Goal: Navigation & Orientation: Find specific page/section

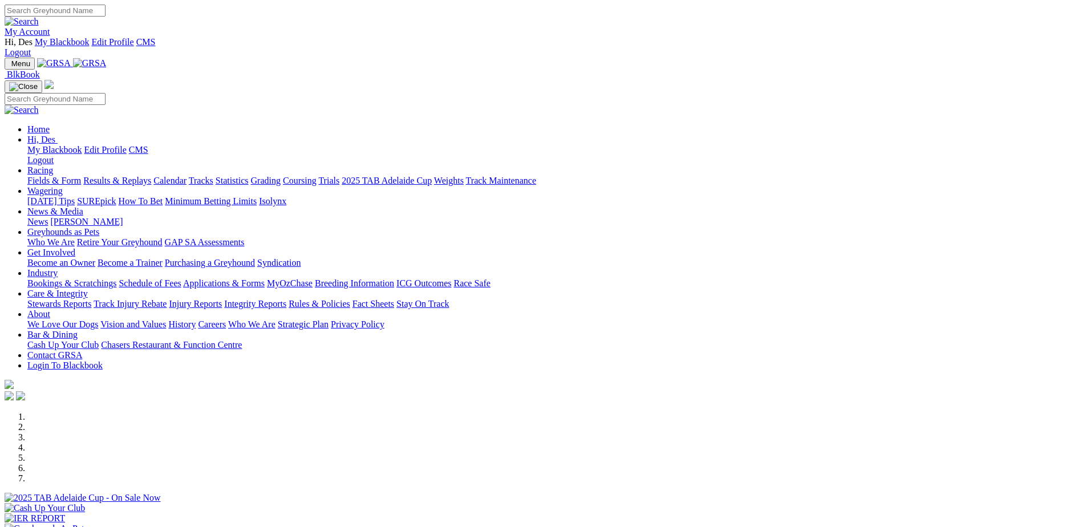
scroll to position [171, 0]
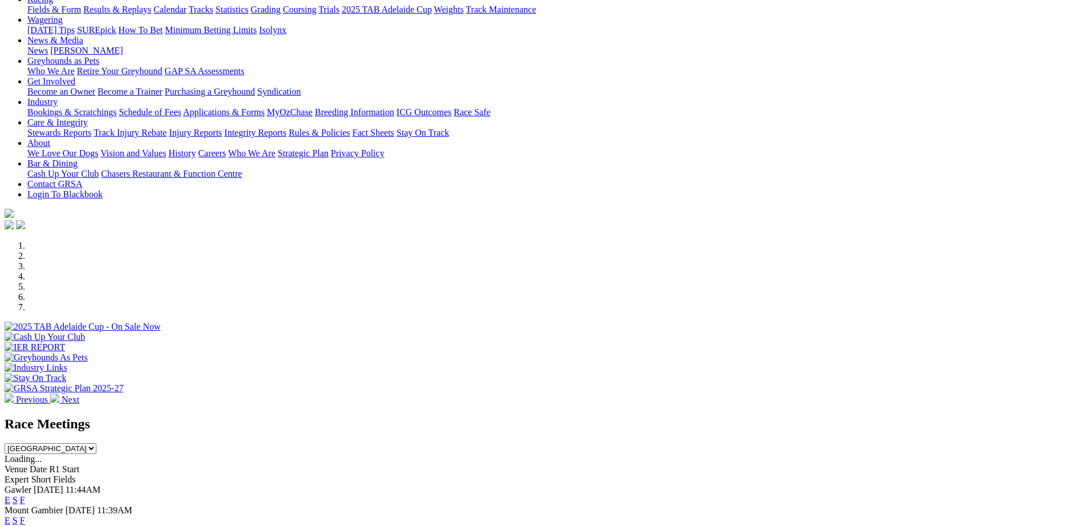
click at [25, 495] on link "F" at bounding box center [22, 500] width 5 height 10
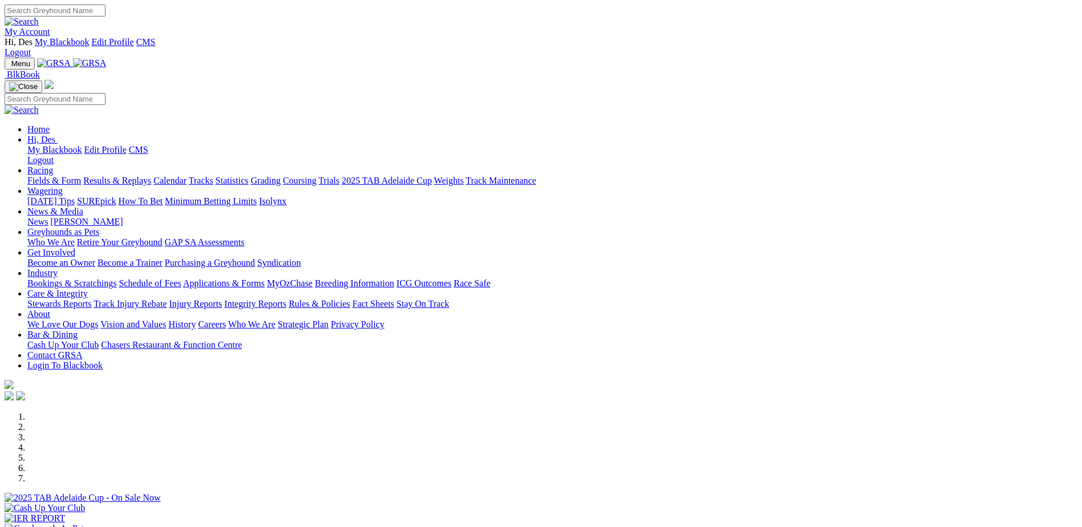
scroll to position [228, 0]
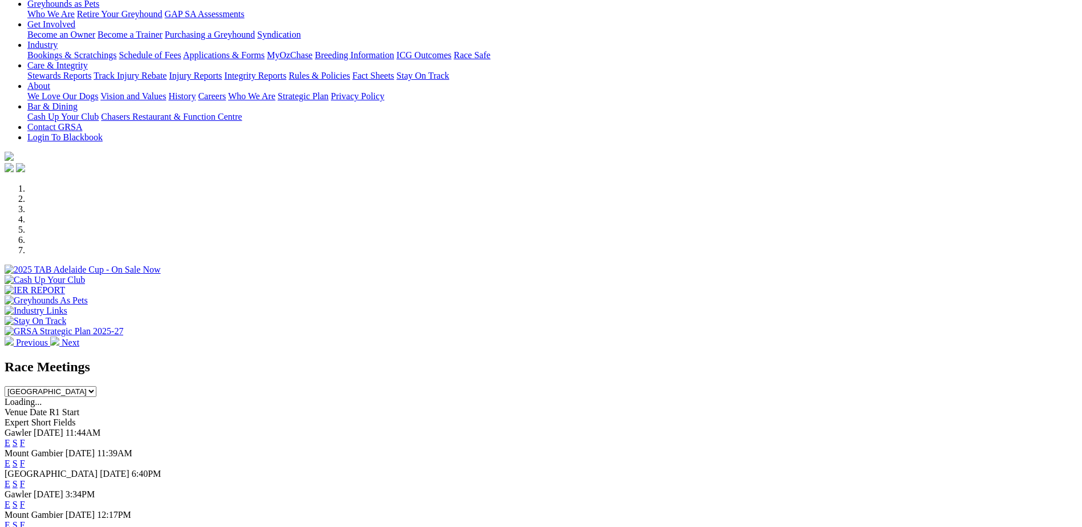
click at [25, 479] on link "F" at bounding box center [22, 484] width 5 height 10
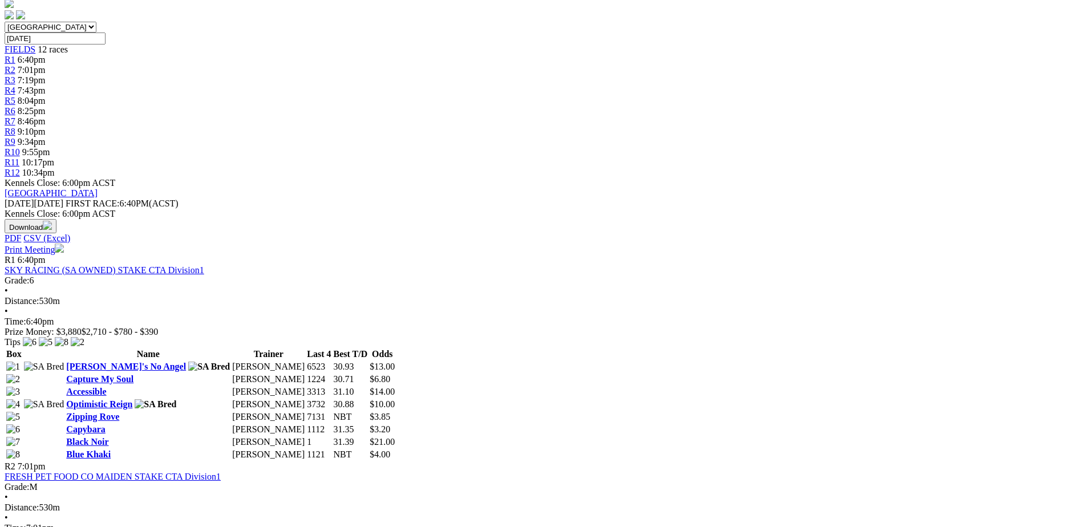
scroll to position [456, 0]
